Goal: Information Seeking & Learning: Check status

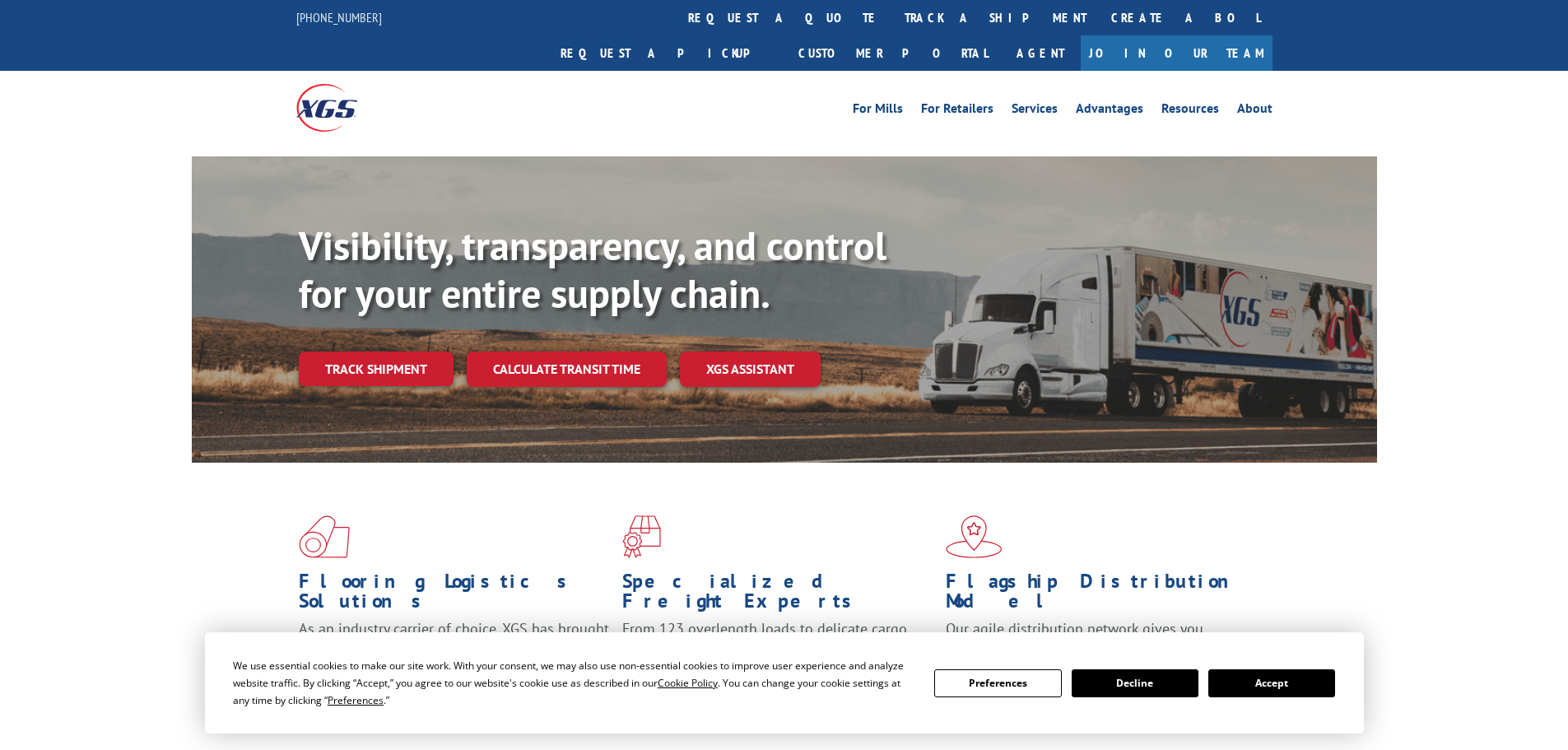
click at [365, 351] on div "Visibility, transparency, and control for your entire supply chain. Track shipm…" at bounding box center [837, 336] width 1078 height 229
click at [370, 352] on link "Track shipment" at bounding box center [375, 369] width 155 height 34
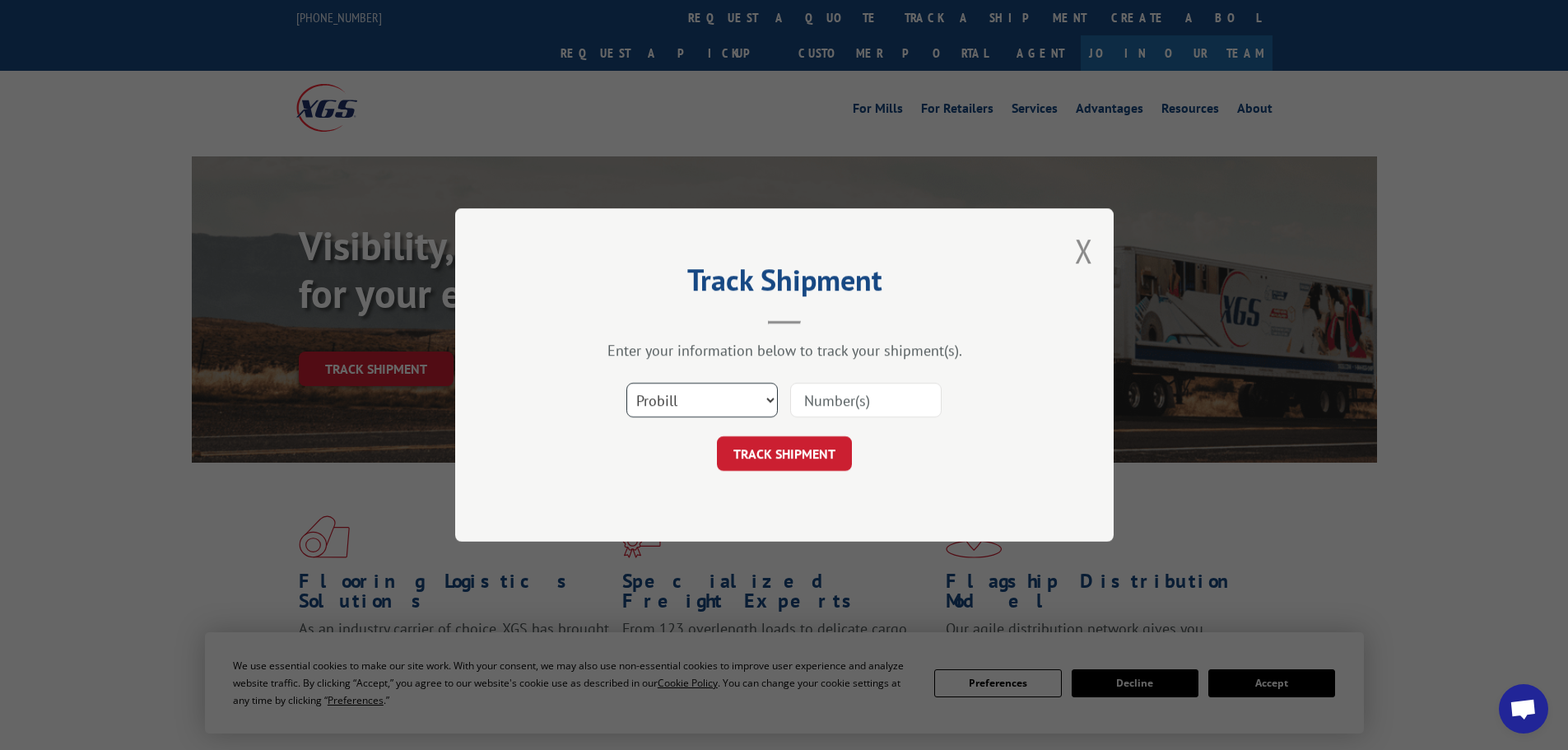
click at [708, 401] on select "Select category... Probill BOL PO" at bounding box center [702, 400] width 151 height 34
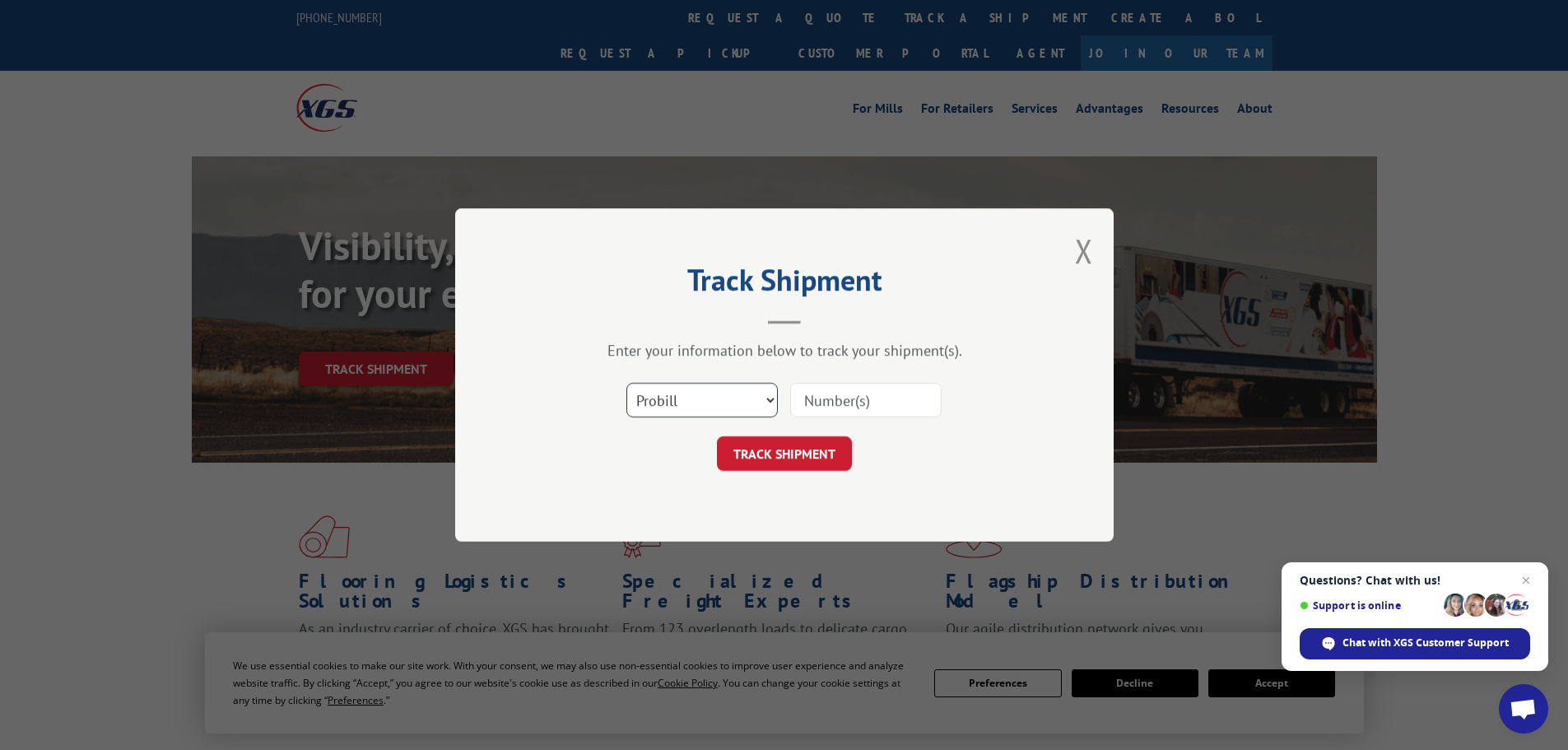
select select "bol"
click at [627, 383] on select "Select category... Probill BOL PO" at bounding box center [702, 400] width 151 height 34
click at [833, 396] on input at bounding box center [865, 400] width 151 height 34
paste input "6013812"
type input "6013812"
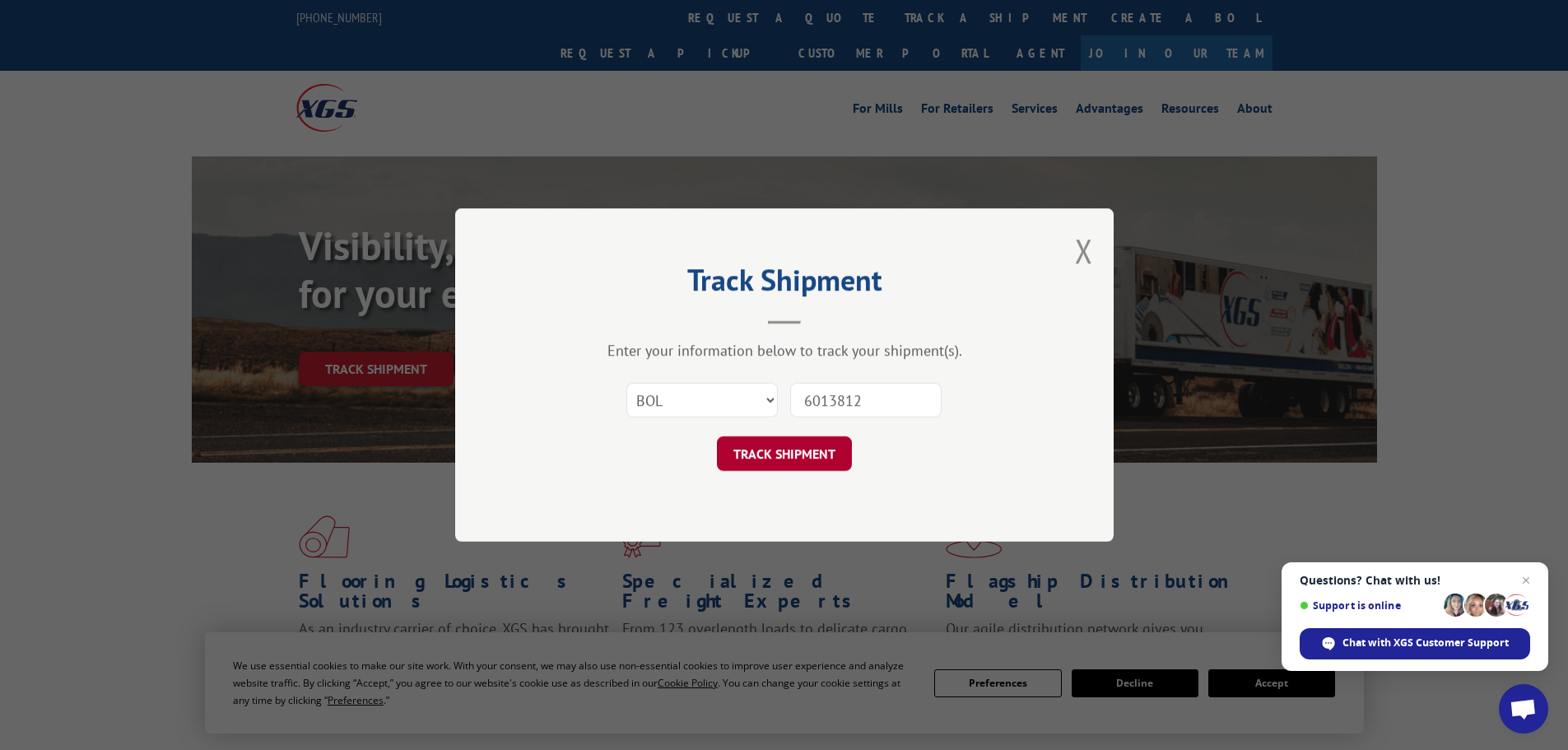
click at [775, 446] on button "TRACK SHIPMENT" at bounding box center [784, 453] width 135 height 34
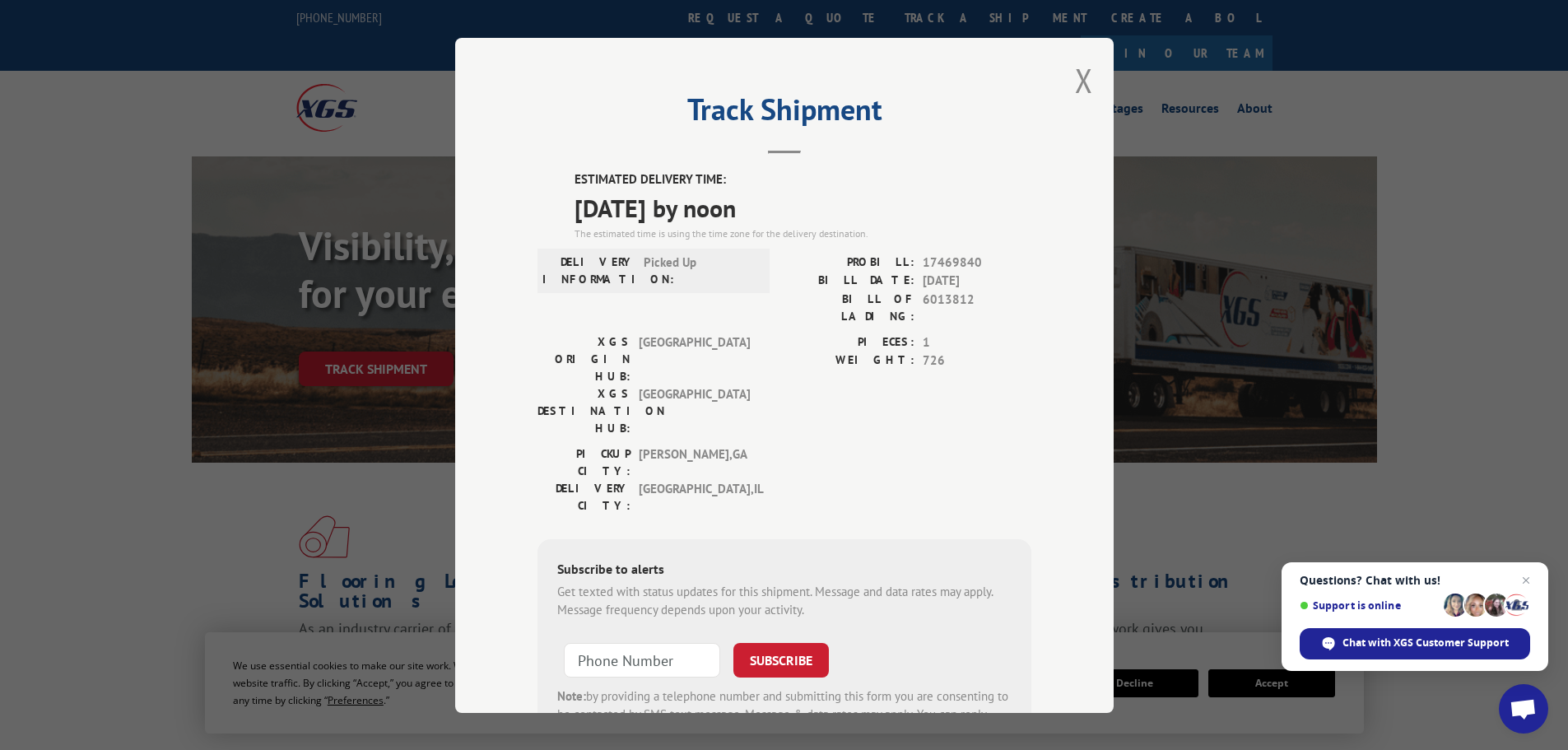
drag, startPoint x: 572, startPoint y: 184, endPoint x: 823, endPoint y: 191, distance: 251.1
click at [823, 191] on div "ESTIMATED DELIVERY TIME: [DATE] by noon The estimated time is using the time zo…" at bounding box center [803, 206] width 457 height 71
click at [574, 175] on label "ESTIMATED DELIVERY TIME:" at bounding box center [803, 180] width 457 height 19
drag, startPoint x: 569, startPoint y: 175, endPoint x: 842, endPoint y: 217, distance: 276.2
click at [842, 217] on div "ESTIMATED DELIVERY TIME: [DATE] by noon The estimated time is using the time zo…" at bounding box center [803, 206] width 457 height 71
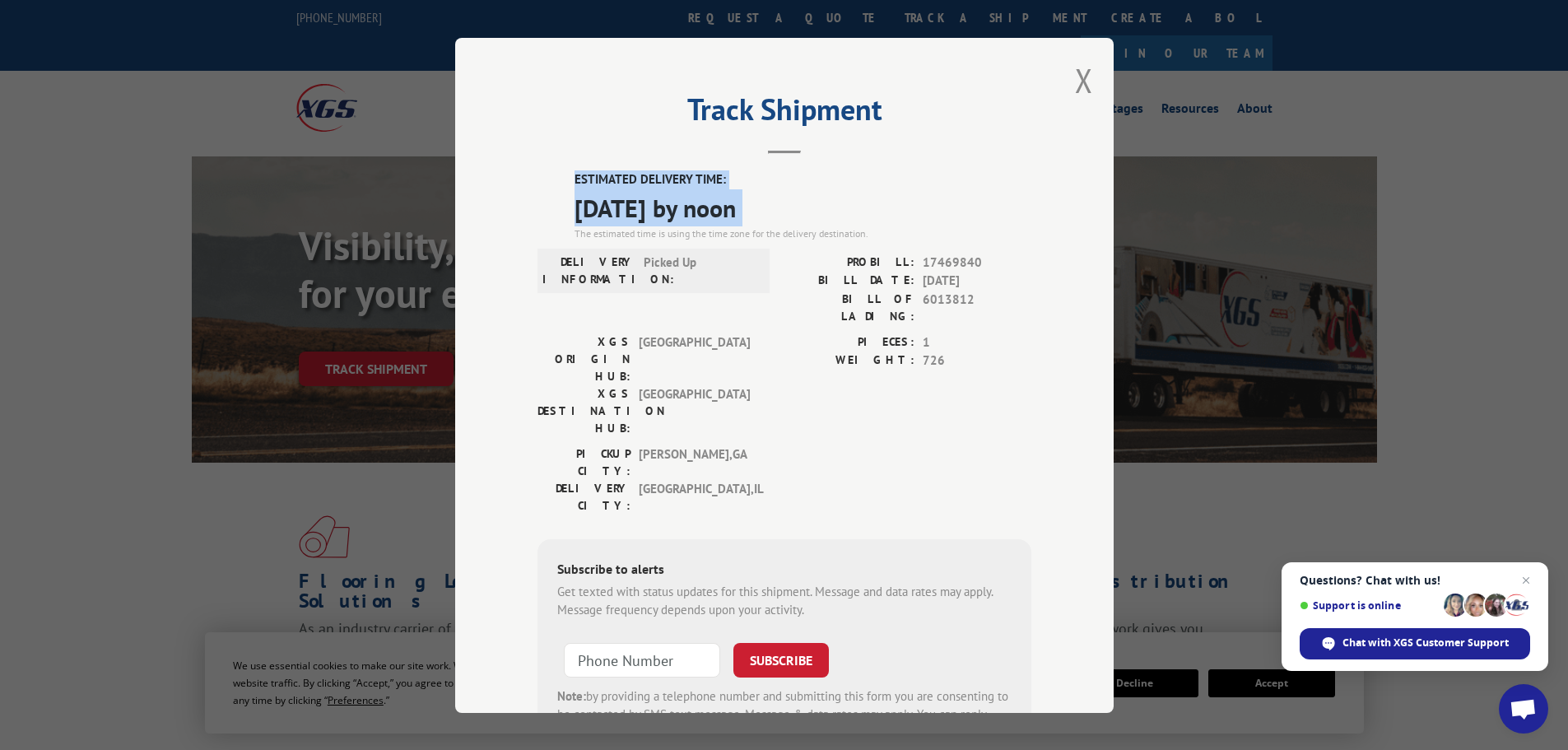
copy div "ESTIMATED DELIVERY TIME: [DATE] by noon"
click at [1081, 73] on button "Close modal" at bounding box center [1084, 80] width 18 height 44
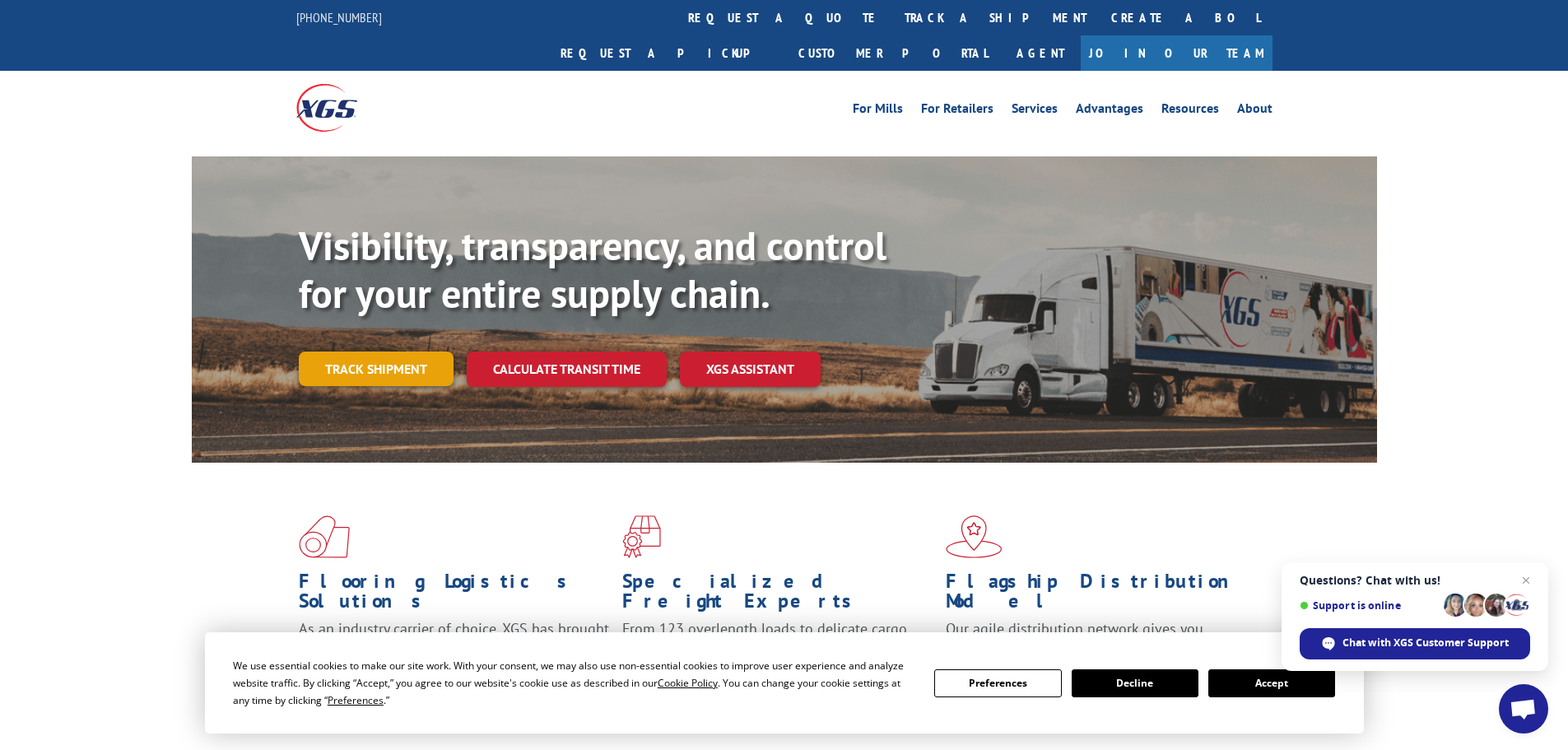
click at [348, 352] on link "Track shipment" at bounding box center [375, 369] width 155 height 34
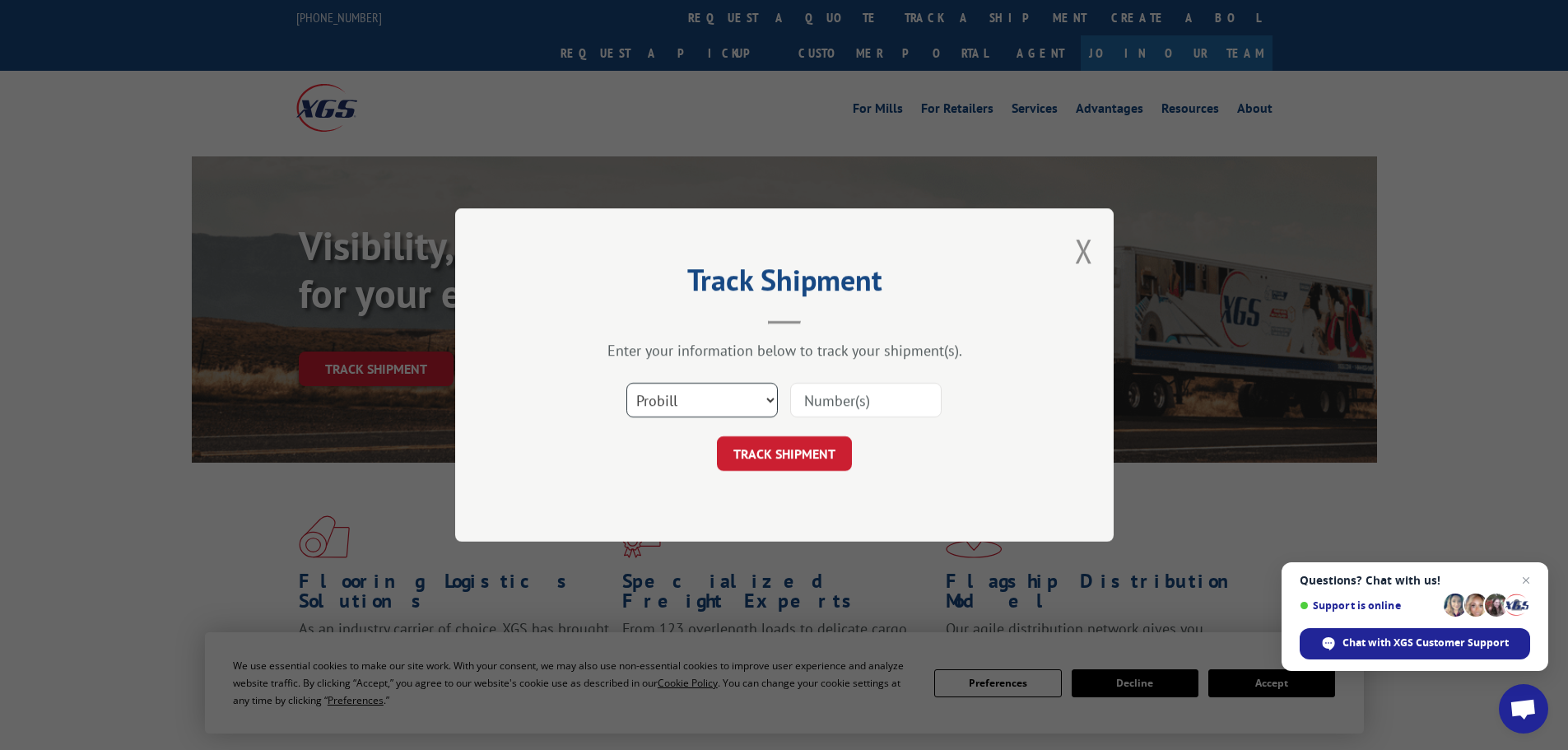
click at [677, 409] on select "Select category... Probill BOL PO" at bounding box center [702, 400] width 151 height 34
select select "bol"
click at [627, 383] on select "Select category... Probill BOL PO" at bounding box center [702, 400] width 151 height 34
click at [852, 396] on input at bounding box center [865, 400] width 151 height 34
paste input "6013946"
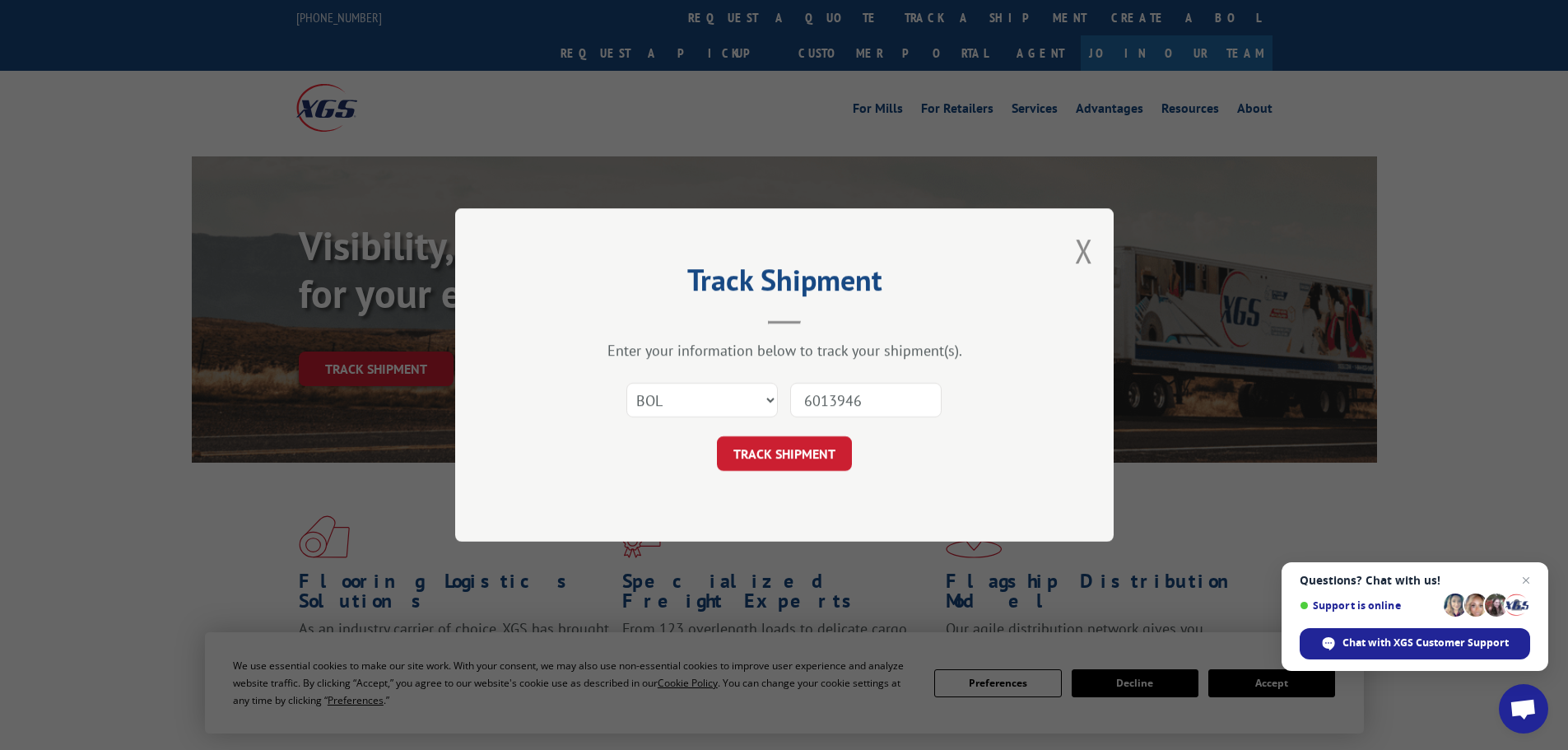
type input "6013946"
click at [749, 471] on div "Track Shipment Enter your information below to track your shipment(s). Select c…" at bounding box center [784, 375] width 658 height 334
click at [771, 445] on button "TRACK SHIPMENT" at bounding box center [784, 453] width 135 height 34
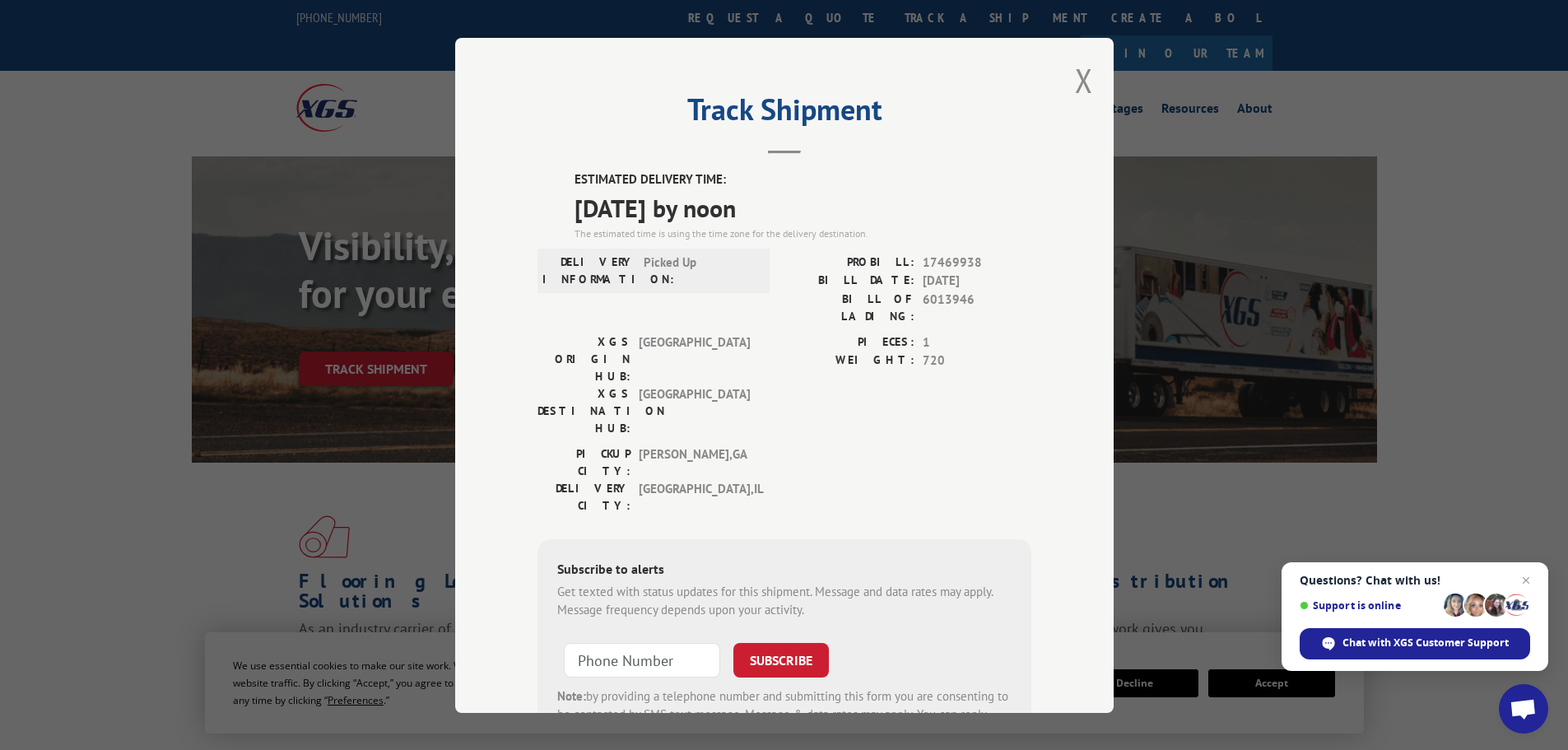
drag, startPoint x: 569, startPoint y: 180, endPoint x: 813, endPoint y: 218, distance: 246.9
click at [813, 218] on div "ESTIMATED DELIVERY TIME: [DATE] by noon The estimated time is using the time zo…" at bounding box center [803, 206] width 457 height 71
copy div "ESTIMATED DELIVERY TIME: [DATE] by noon"
click at [1025, 175] on div "Track Shipment ESTIMATED DELIVERY TIME: [DATE] by noon The estimated time is us…" at bounding box center [784, 375] width 658 height 675
drag, startPoint x: 1073, startPoint y: 80, endPoint x: 990, endPoint y: 47, distance: 89.3
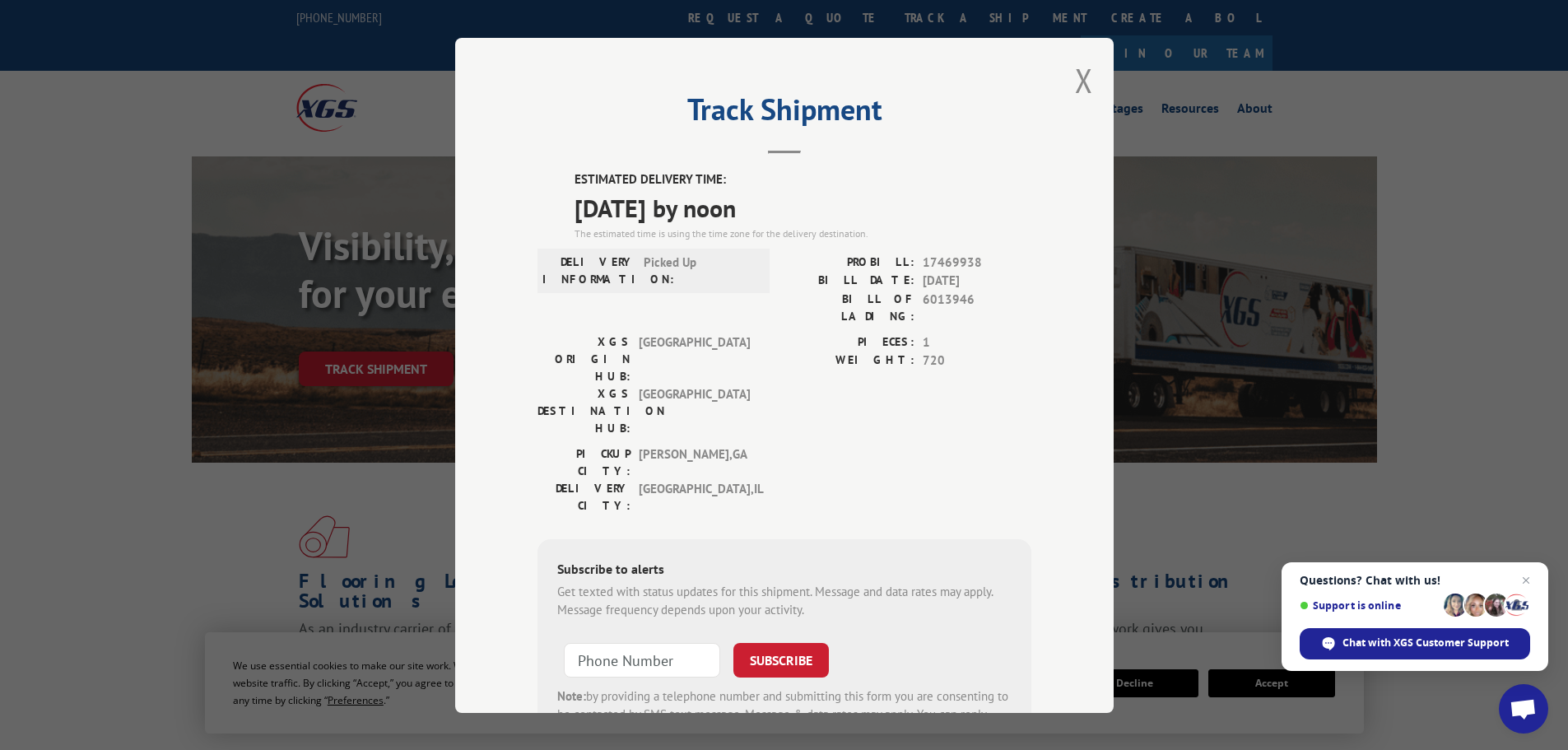
click at [1075, 79] on button "Close modal" at bounding box center [1084, 80] width 18 height 44
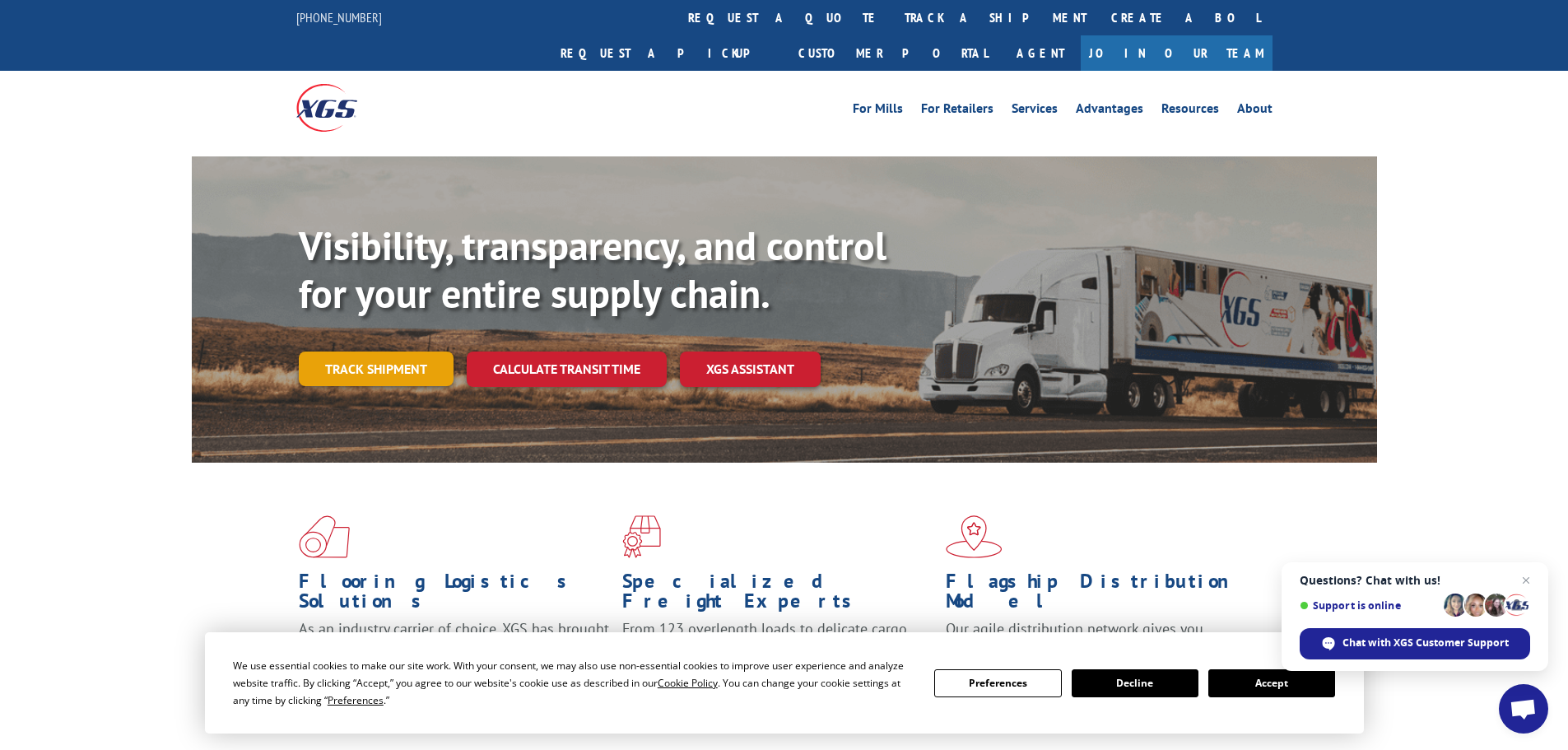
click at [360, 352] on link "Track shipment" at bounding box center [375, 369] width 155 height 34
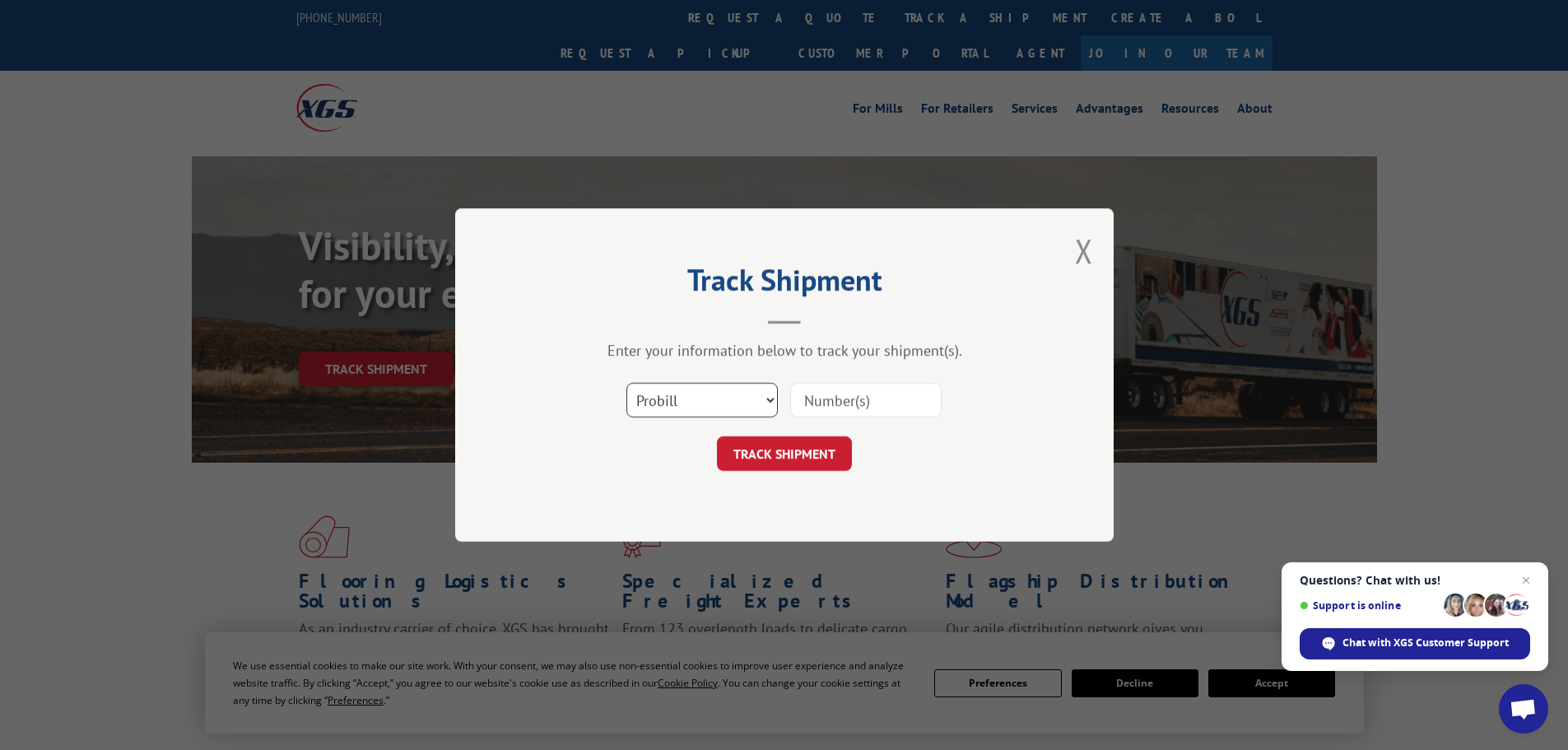
click at [679, 404] on select "Select category... Probill BOL PO" at bounding box center [702, 400] width 151 height 34
select select "bol"
click at [627, 383] on select "Select category... Probill BOL PO" at bounding box center [702, 400] width 151 height 34
click at [826, 393] on input at bounding box center [865, 400] width 151 height 34
paste input "6014756"
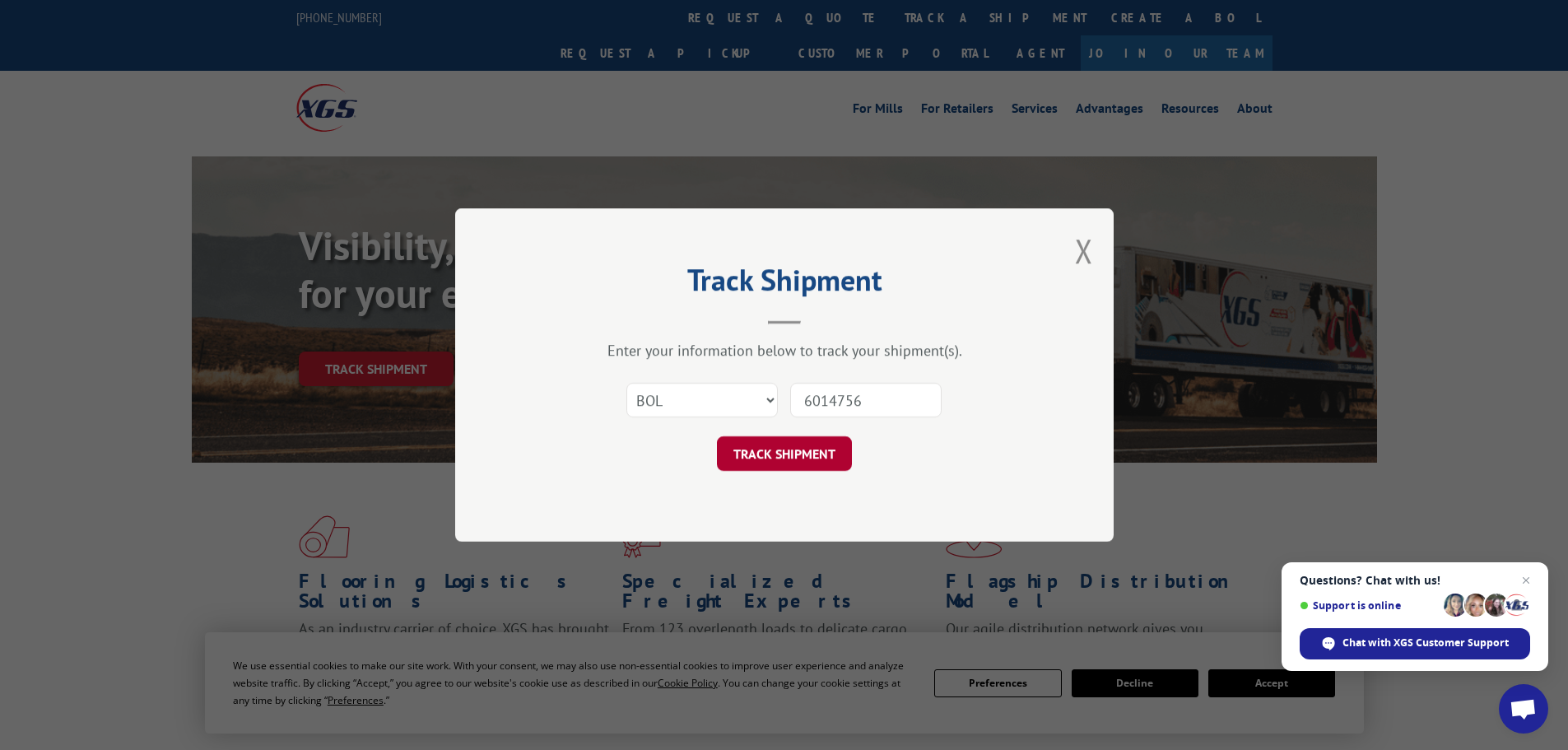
type input "6014756"
click at [766, 448] on button "TRACK SHIPMENT" at bounding box center [784, 453] width 135 height 34
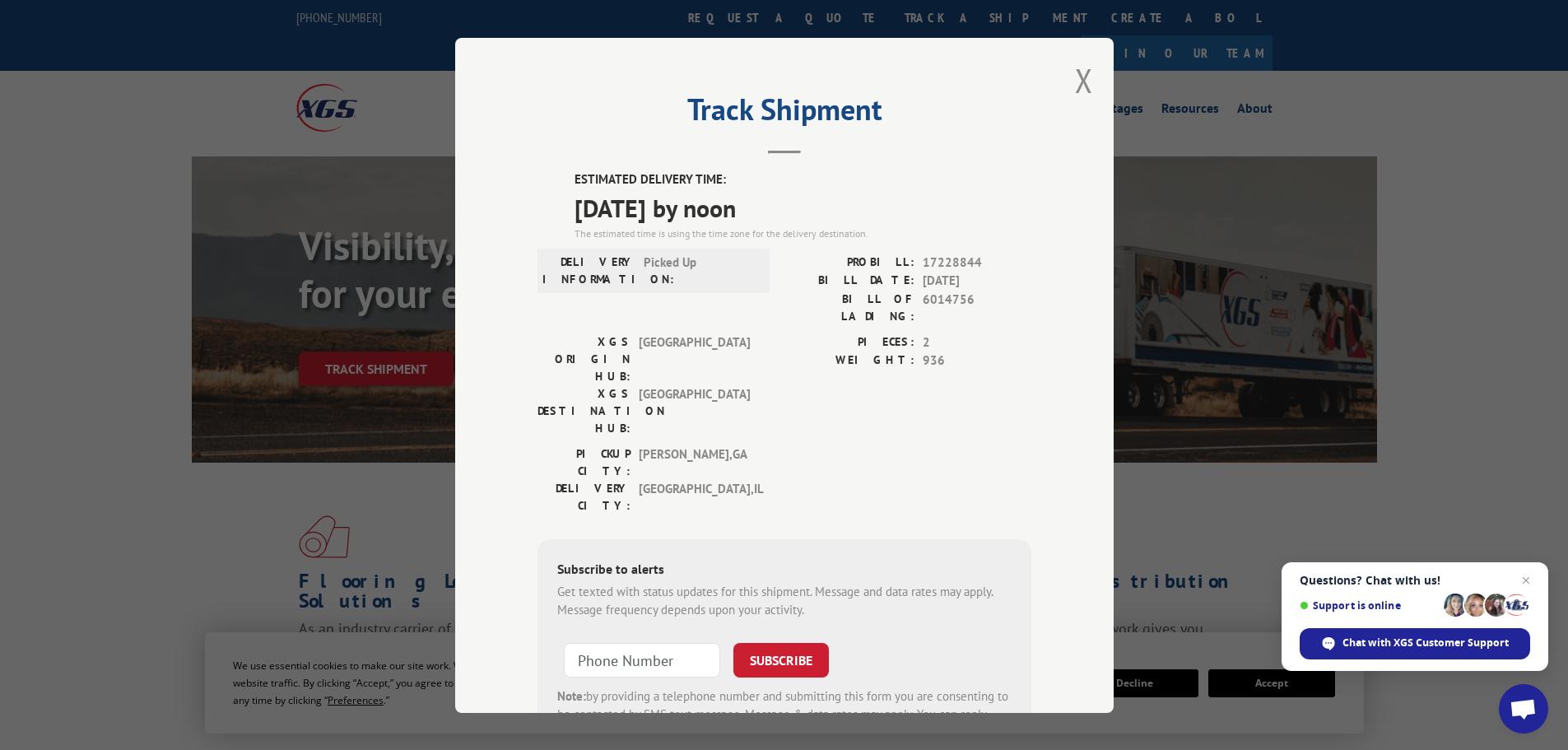
drag, startPoint x: 570, startPoint y: 176, endPoint x: 818, endPoint y: 213, distance: 250.7
click at [818, 213] on div "ESTIMATED DELIVERY TIME: [DATE] by noon The estimated time is using the time zo…" at bounding box center [803, 206] width 457 height 71
copy div "ESTIMATED DELIVERY TIME: [DATE] by noon"
click at [846, 160] on div "Track Shipment ESTIMATED DELIVERY TIME: [DATE] by noon The estimated time is us…" at bounding box center [784, 375] width 658 height 675
click at [1077, 79] on button "Close modal" at bounding box center [1084, 80] width 18 height 44
